Goal: Task Accomplishment & Management: Complete application form

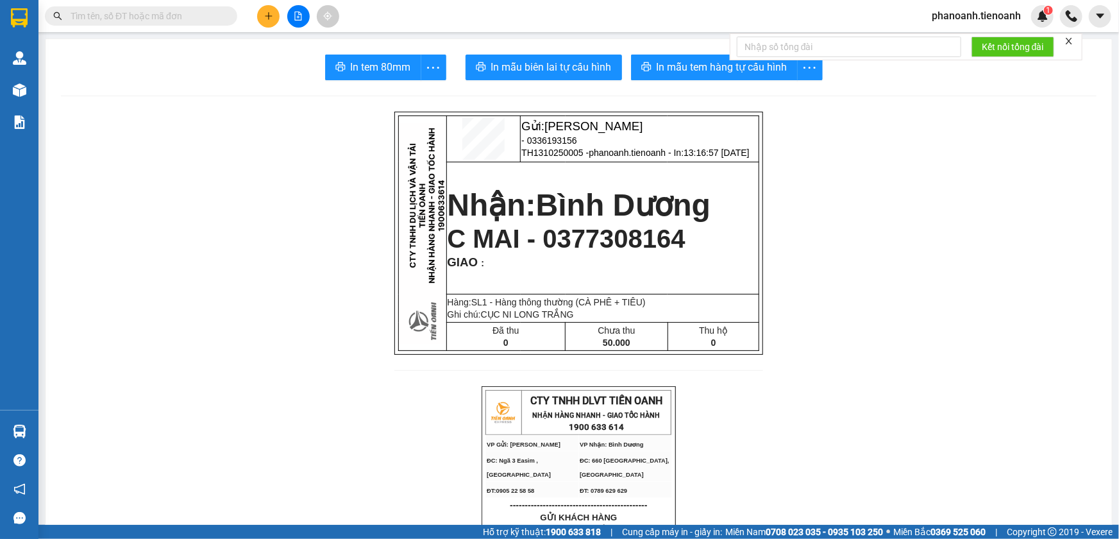
click at [963, 19] on span "phanoanh.tienoanh" at bounding box center [976, 16] width 110 height 16
click at [951, 32] on li "Đăng xuất" at bounding box center [975, 39] width 111 height 21
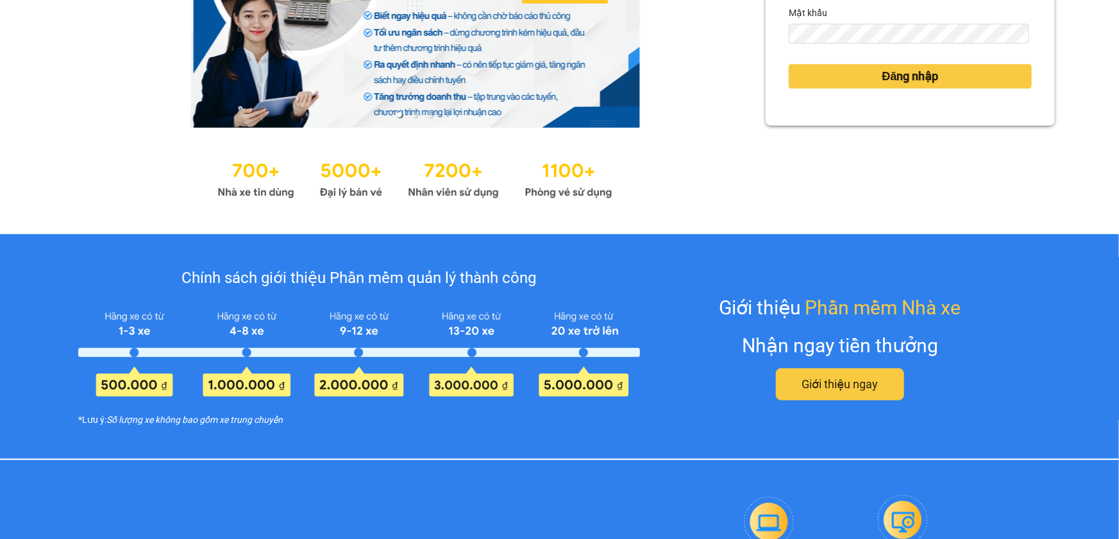
scroll to position [116, 0]
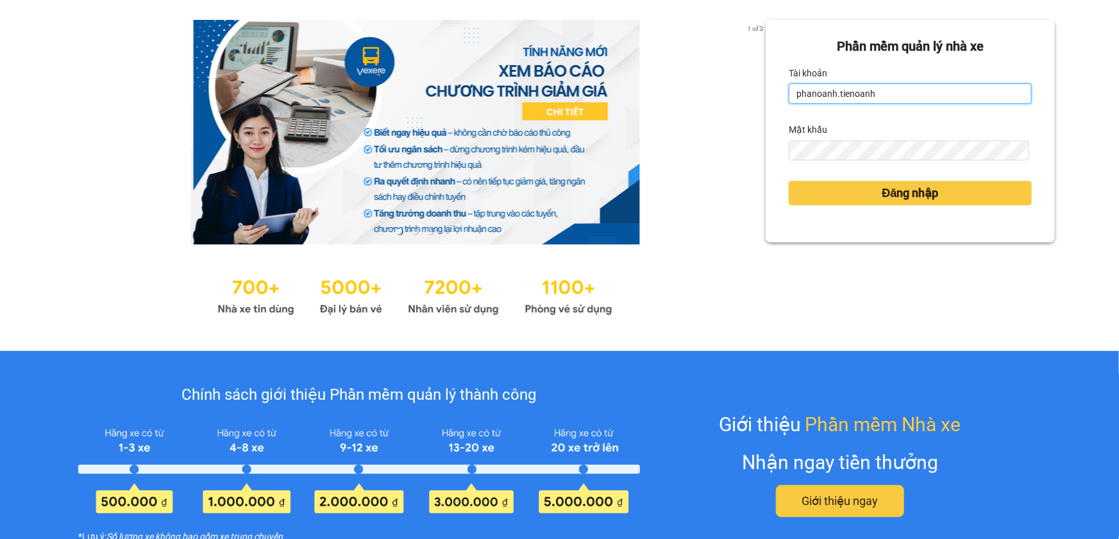
click at [876, 103] on input "phanoanh.tienoanh" at bounding box center [910, 93] width 243 height 21
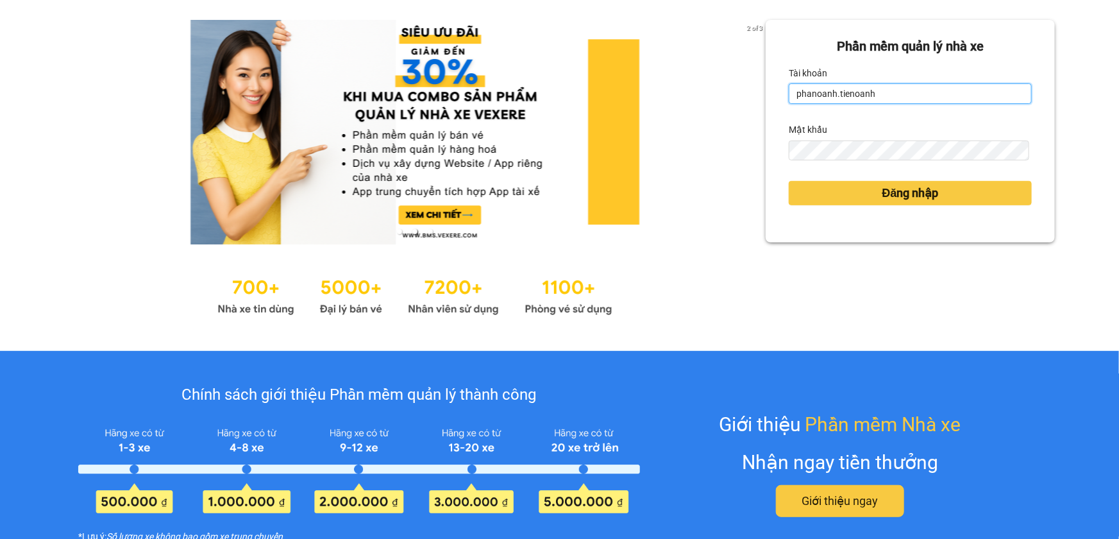
type input "thuyduyen.tienoanh"
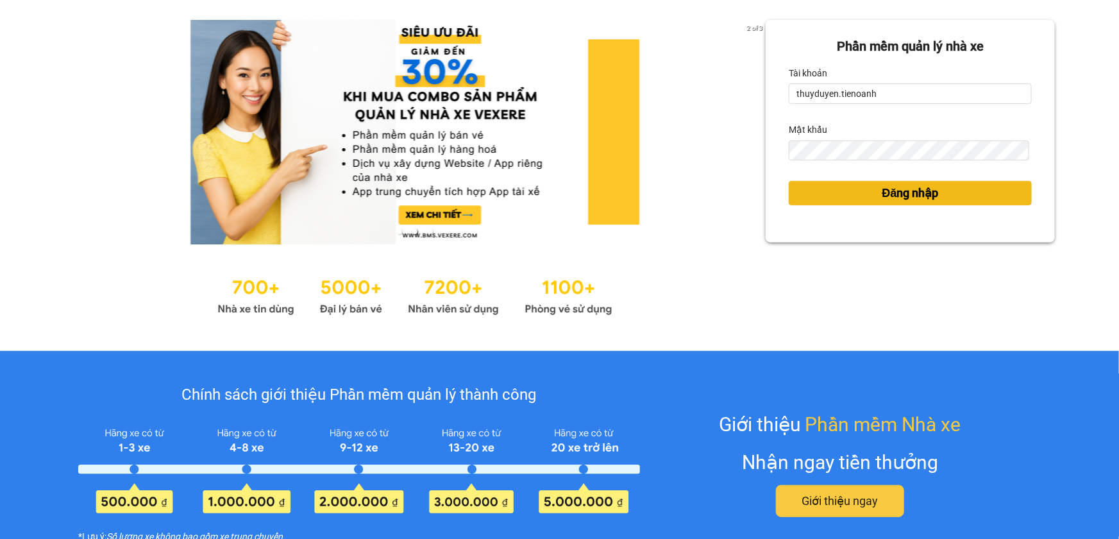
click at [847, 196] on button "Đăng nhập" at bounding box center [910, 193] width 243 height 24
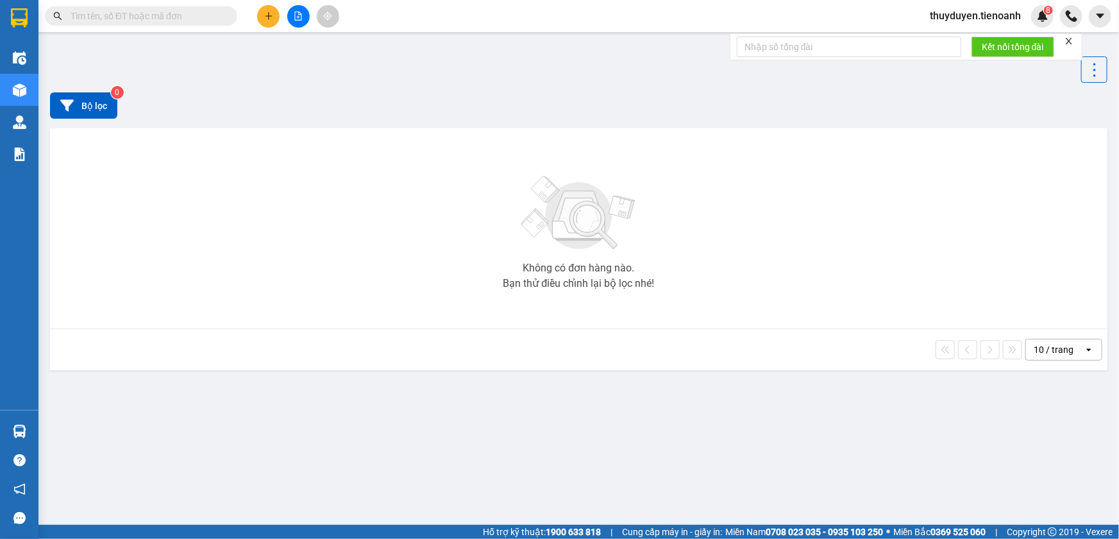
click at [264, 15] on icon "plus" at bounding box center [268, 16] width 9 height 9
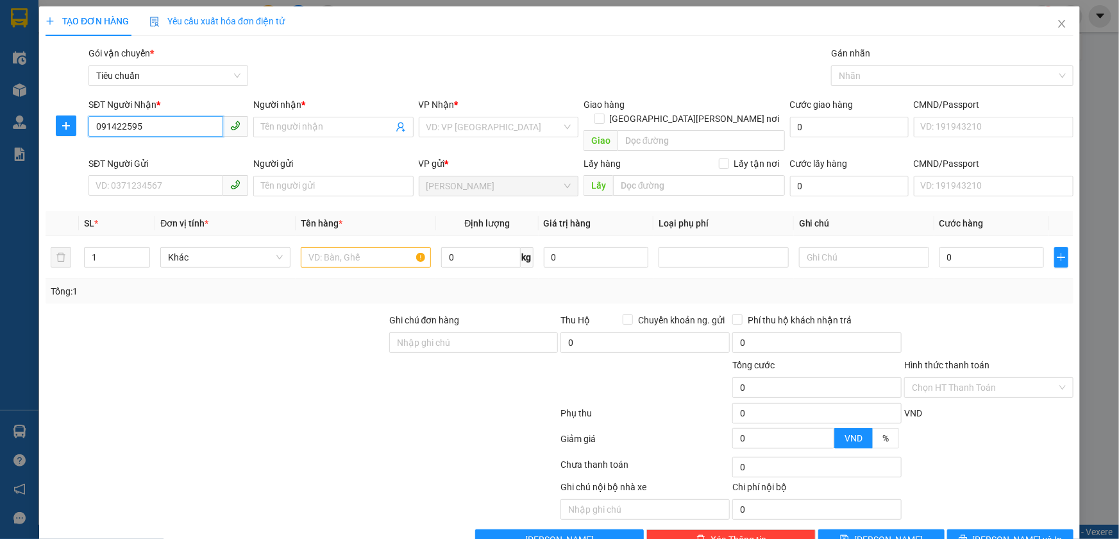
type input "0914225951"
click at [188, 155] on div "0914225951 - A NAM" at bounding box center [167, 153] width 143 height 14
type input "A NAM"
type input "80.000"
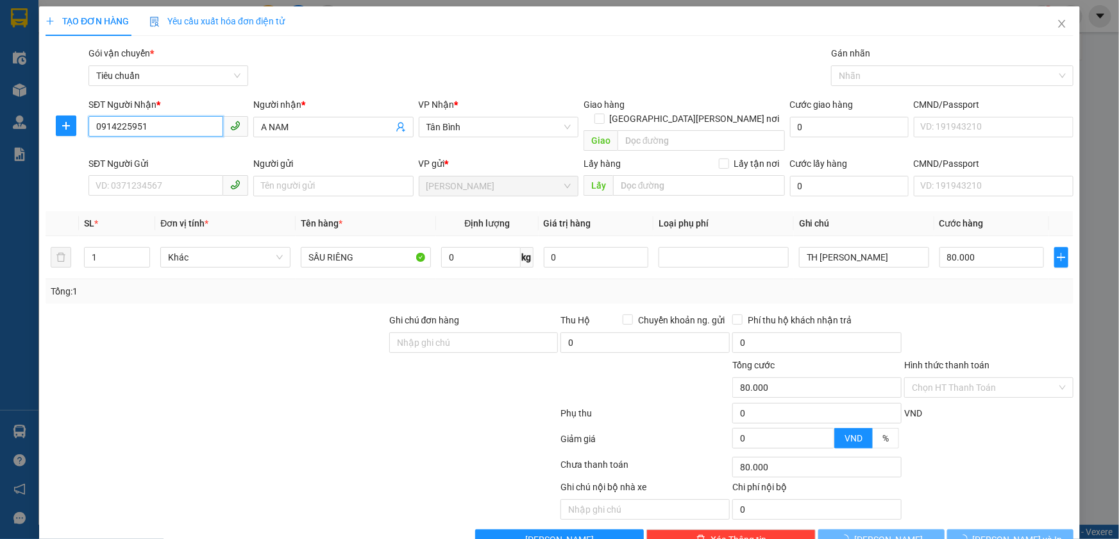
type input "0914225951"
click at [184, 159] on div "SĐT Người Gửi" at bounding box center [168, 165] width 160 height 19
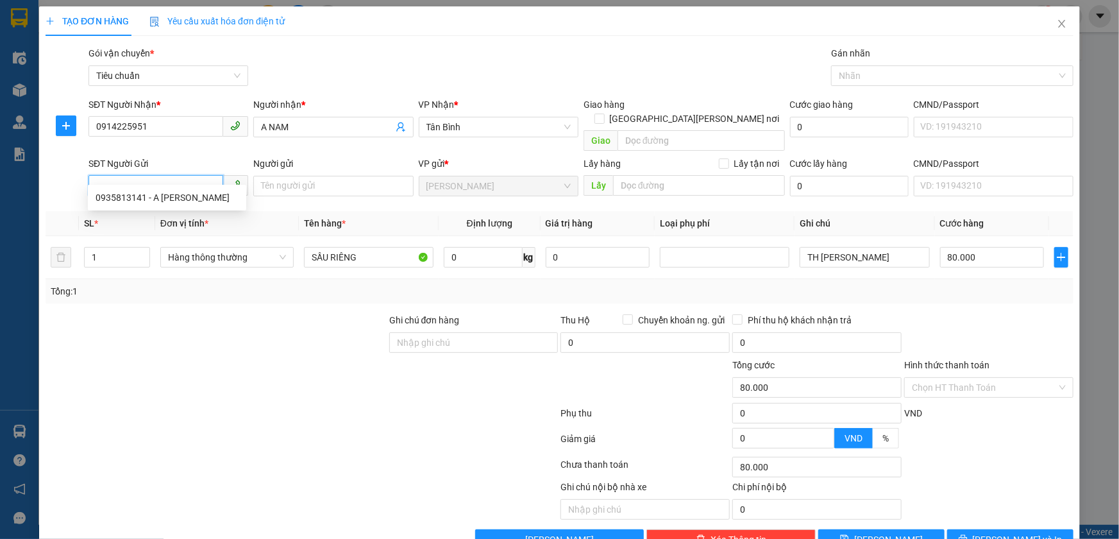
click at [183, 175] on input "SĐT Người Gửi" at bounding box center [155, 185] width 135 height 21
click at [170, 175] on input "SĐT Người Gửi" at bounding box center [155, 185] width 135 height 21
click at [166, 197] on div "0935813141 - A QUÝ" at bounding box center [167, 197] width 143 height 14
type input "0935813141"
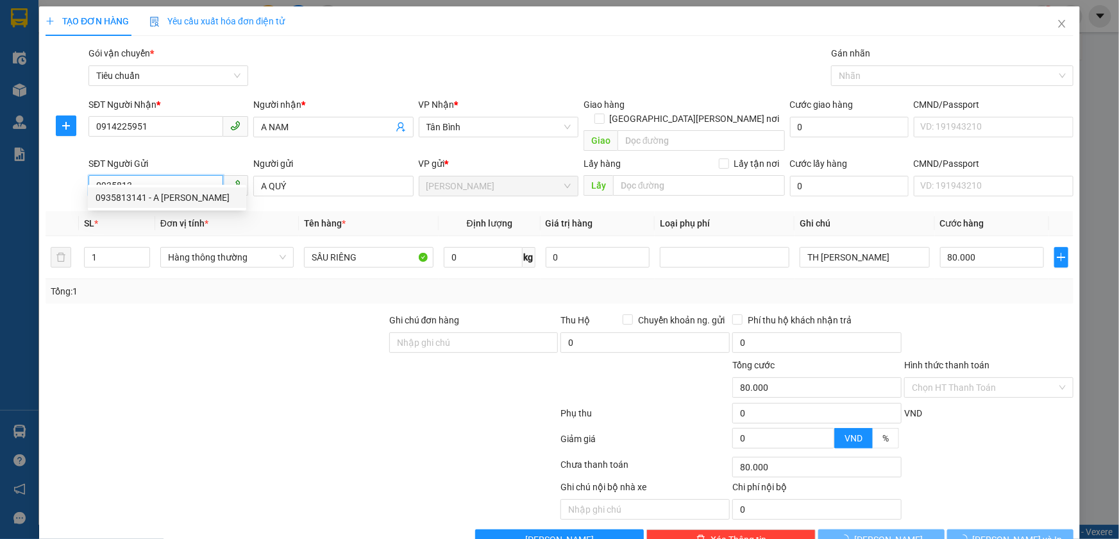
type input "A QUÝ"
type input "90.000"
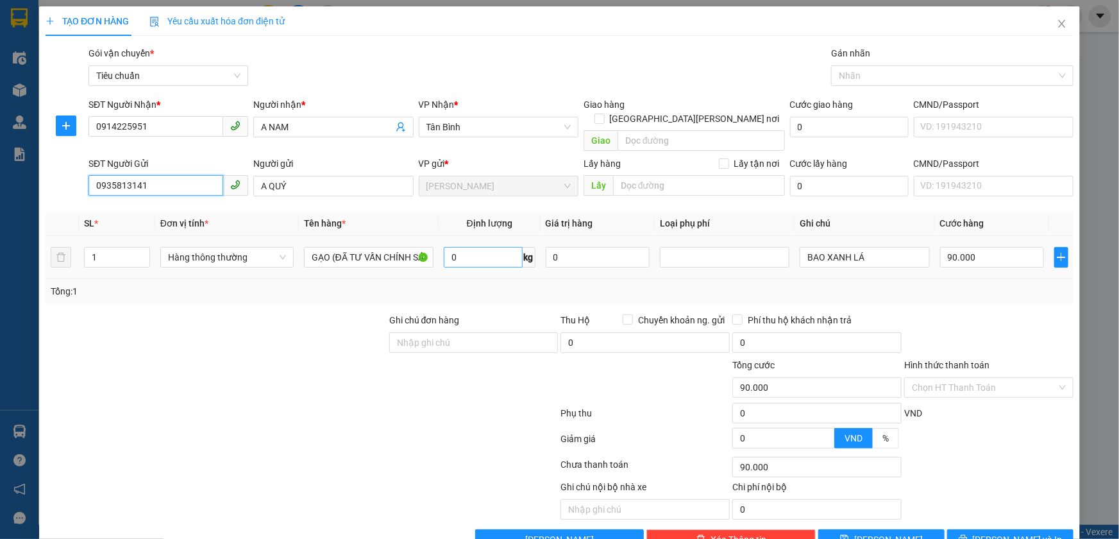
type input "0935813141"
click at [505, 247] on input "0" at bounding box center [483, 257] width 79 height 21
type input "50"
drag, startPoint x: 294, startPoint y: 169, endPoint x: 249, endPoint y: 180, distance: 47.0
click at [251, 180] on div "Người gửi A QUÝ" at bounding box center [333, 178] width 165 height 45
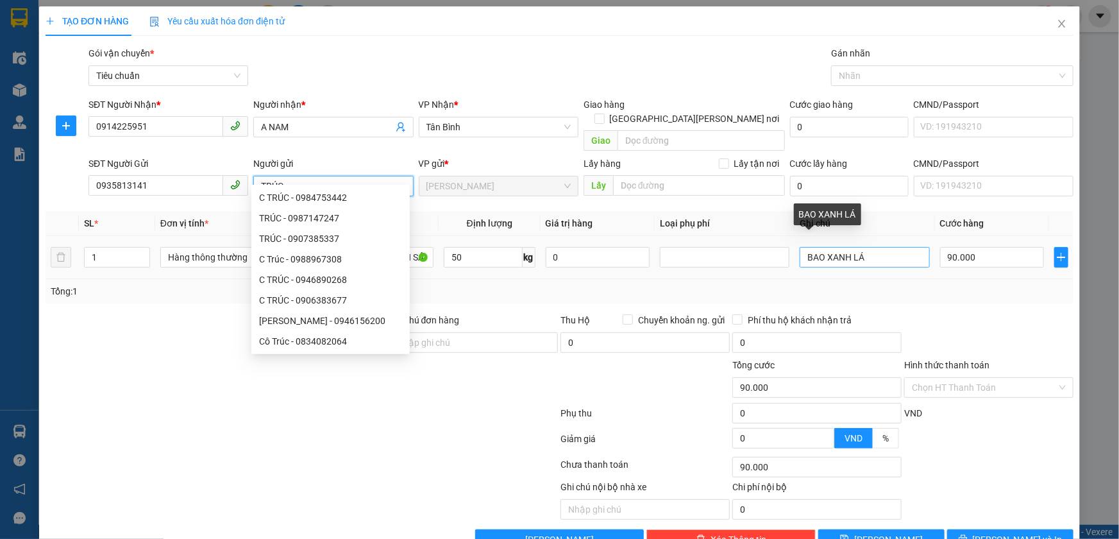
type input "TRÚC"
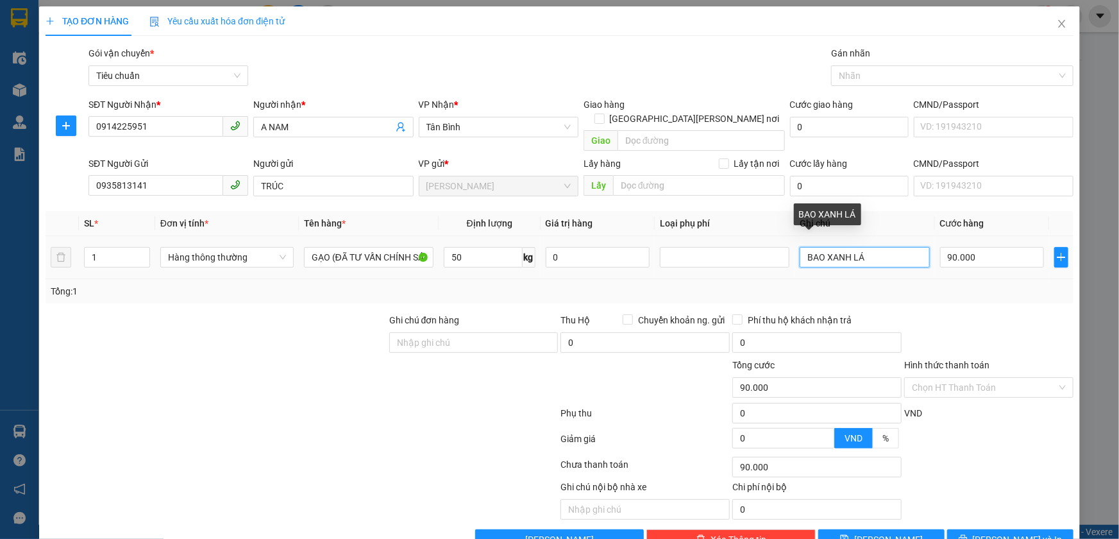
drag, startPoint x: 865, startPoint y: 236, endPoint x: 821, endPoint y: 240, distance: 45.0
click at [820, 247] on input "BAO XANH LÁ" at bounding box center [863, 257] width 129 height 21
type input "BAO ĐỎ"
type input "60"
click at [487, 284] on div "Tổng: 1" at bounding box center [559, 291] width 1017 height 14
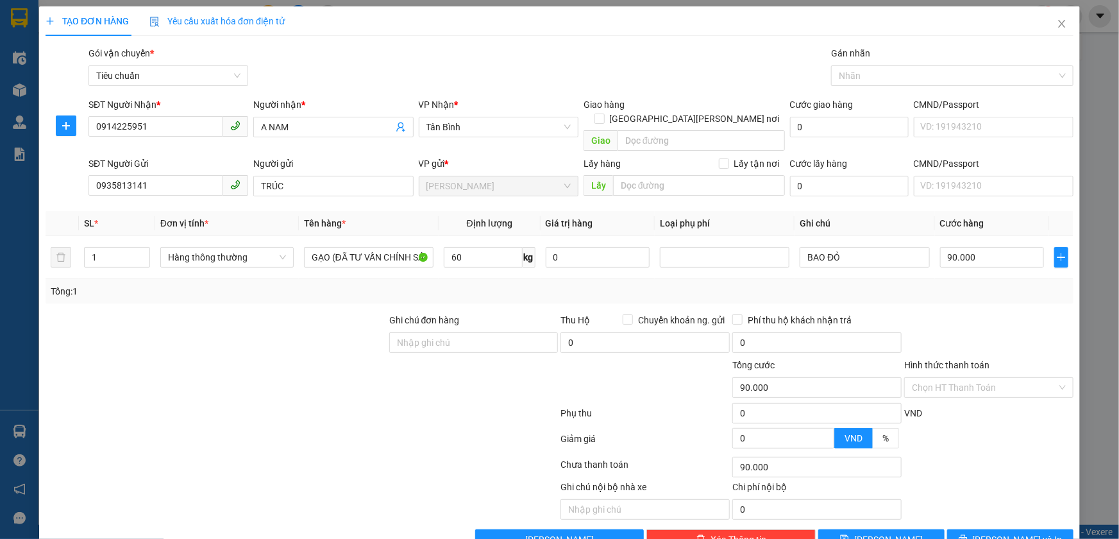
type input "100.000"
click at [967, 534] on icon "printer" at bounding box center [962, 538] width 9 height 9
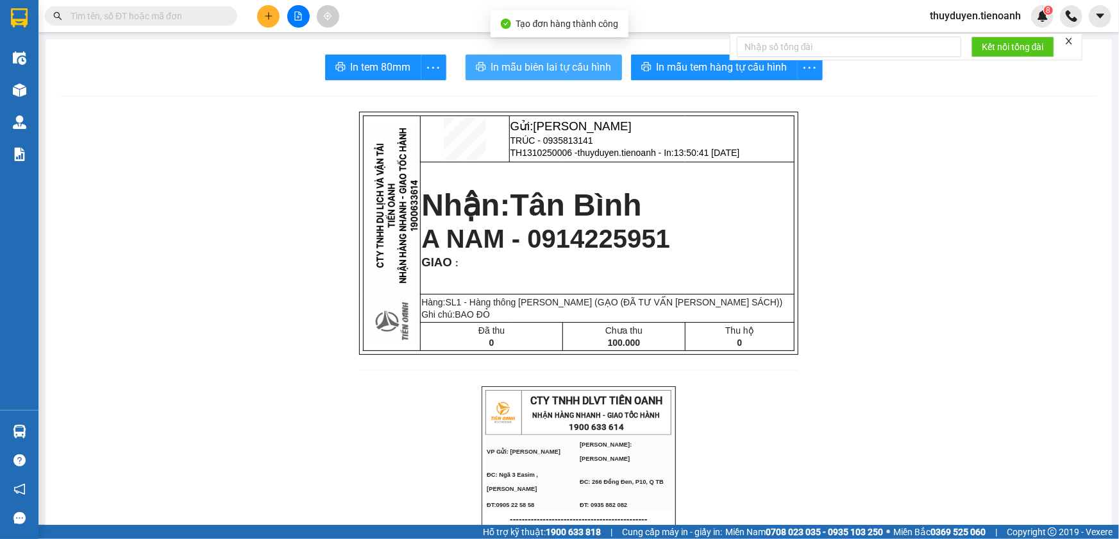
drag, startPoint x: 530, startPoint y: 45, endPoint x: 532, endPoint y: 66, distance: 21.2
click at [532, 66] on span "In mẫu biên lai tự cấu hình" at bounding box center [551, 67] width 121 height 16
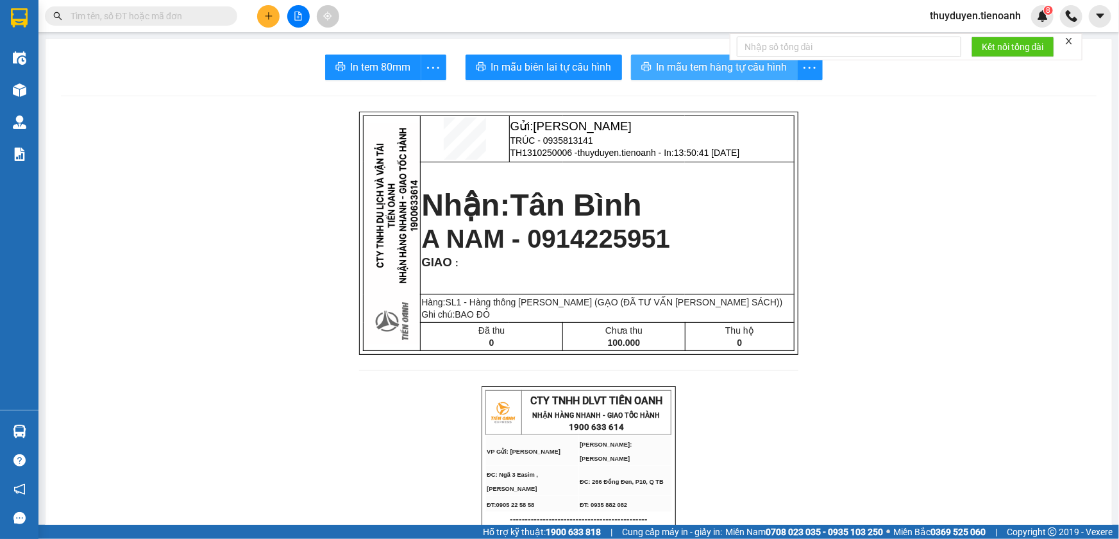
click at [710, 60] on span "In mẫu tem hàng tự cấu hình" at bounding box center [721, 67] width 131 height 16
click at [699, 71] on span "In mẫu tem hàng tự cấu hình" at bounding box center [721, 67] width 131 height 16
